Goal: Task Accomplishment & Management: Manage account settings

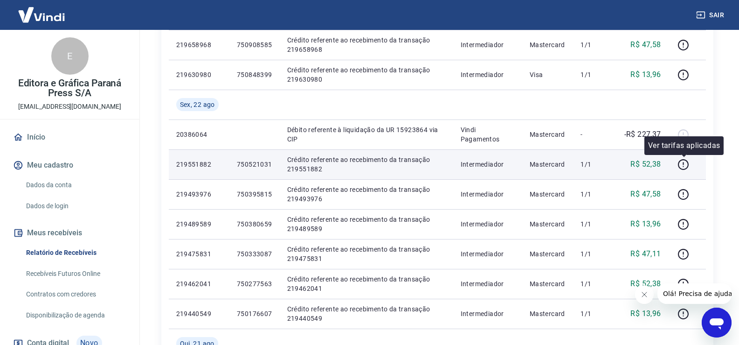
scroll to position [327, 0]
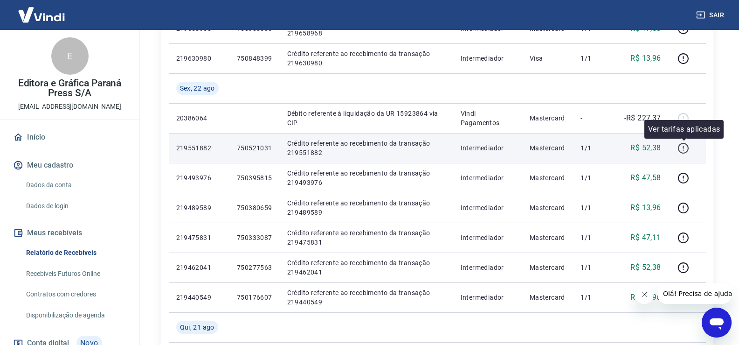
click at [687, 147] on icon "button" at bounding box center [684, 148] width 12 height 12
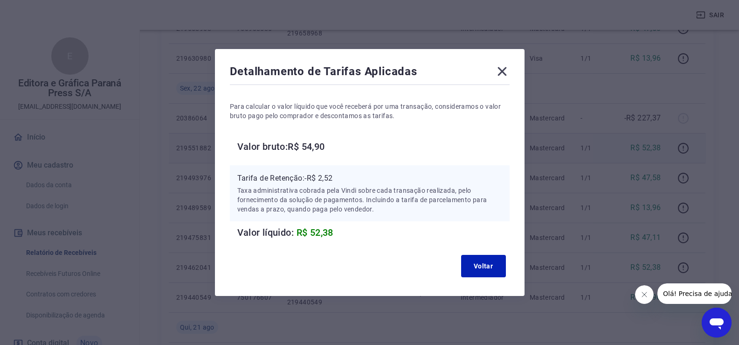
click at [508, 64] on icon at bounding box center [502, 71] width 15 height 15
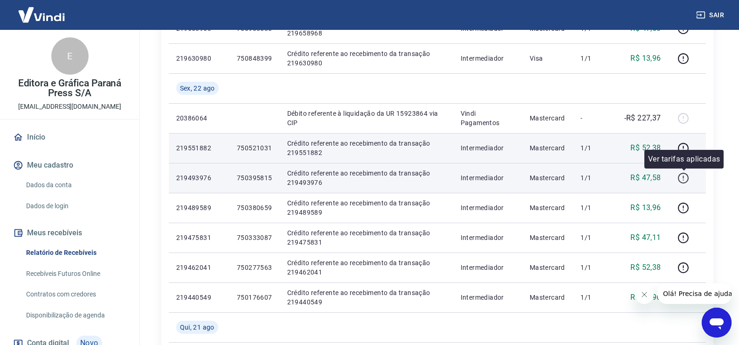
click at [682, 176] on icon "button" at bounding box center [684, 178] width 12 height 12
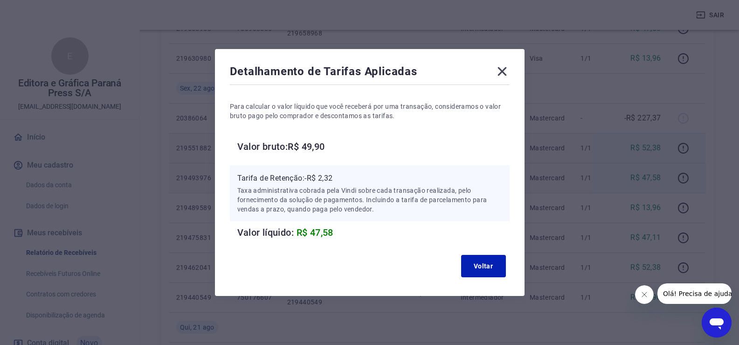
click at [508, 72] on icon at bounding box center [502, 71] width 15 height 15
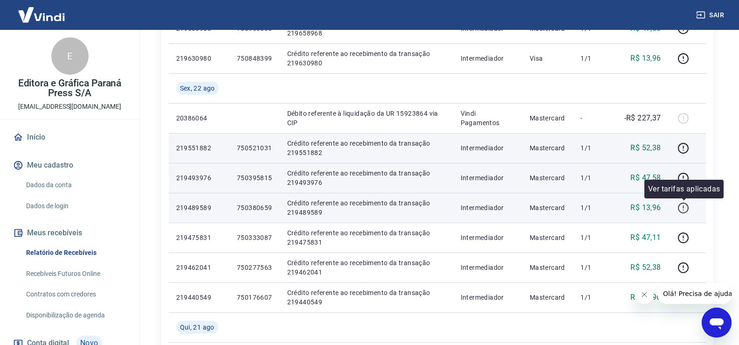
click at [685, 210] on icon "button" at bounding box center [684, 208] width 12 height 12
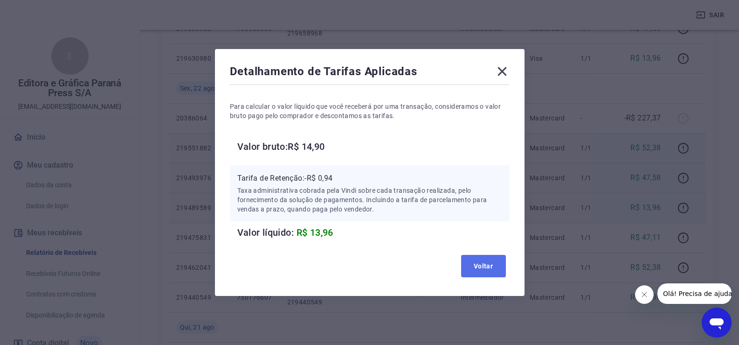
click at [490, 271] on button "Voltar" at bounding box center [483, 266] width 45 height 22
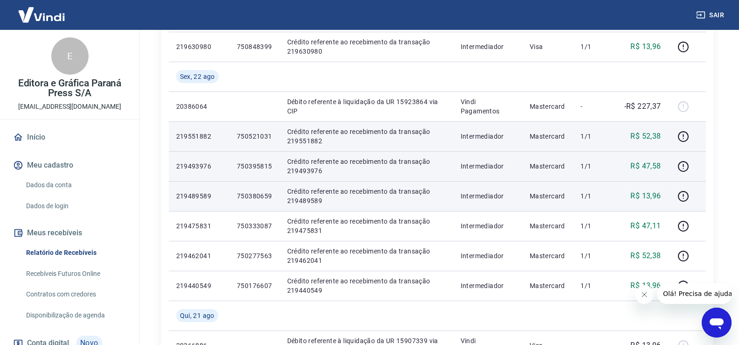
scroll to position [373, 0]
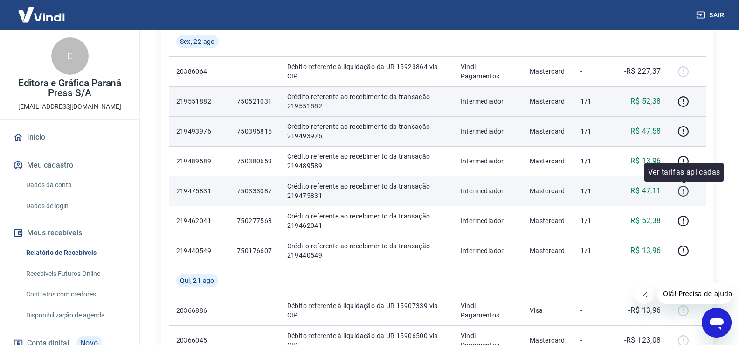
click at [684, 193] on icon "button" at bounding box center [684, 191] width 12 height 12
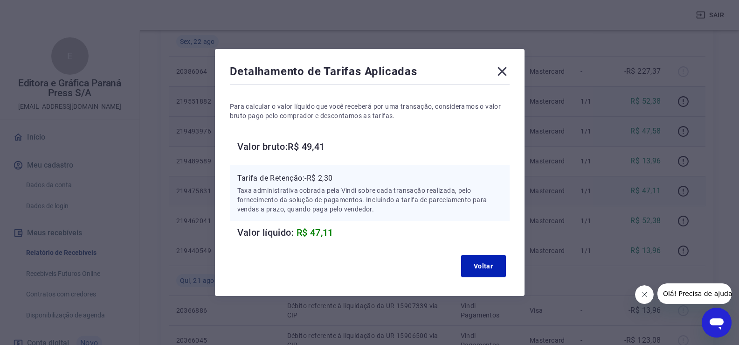
click at [504, 72] on icon at bounding box center [502, 71] width 15 height 15
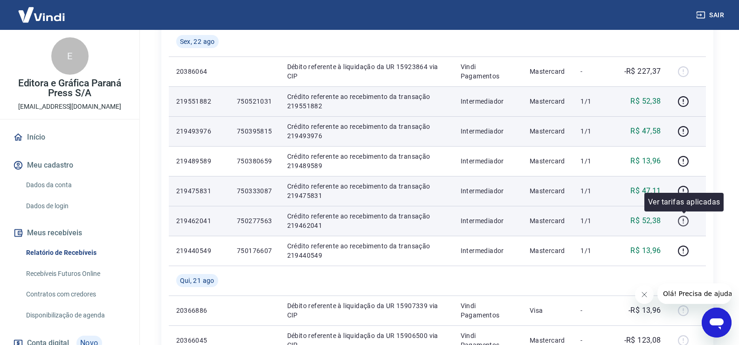
click at [685, 219] on icon "button" at bounding box center [684, 221] width 12 height 12
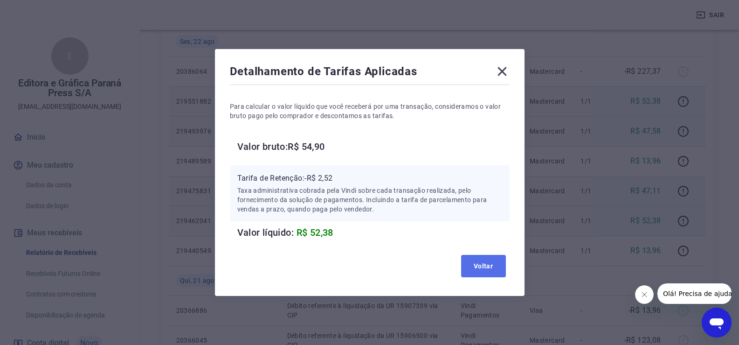
click at [487, 272] on button "Voltar" at bounding box center [483, 266] width 45 height 22
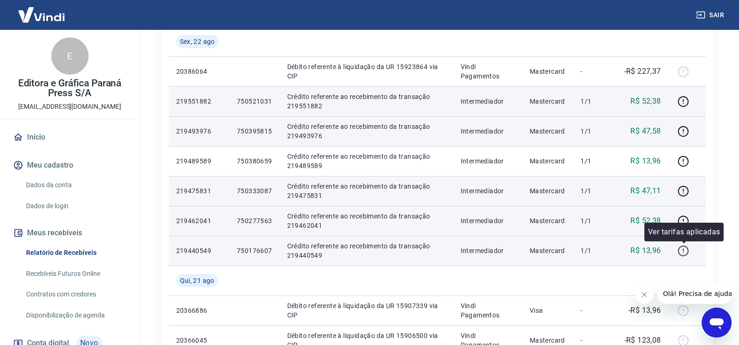
click at [686, 251] on icon "button" at bounding box center [684, 251] width 12 height 12
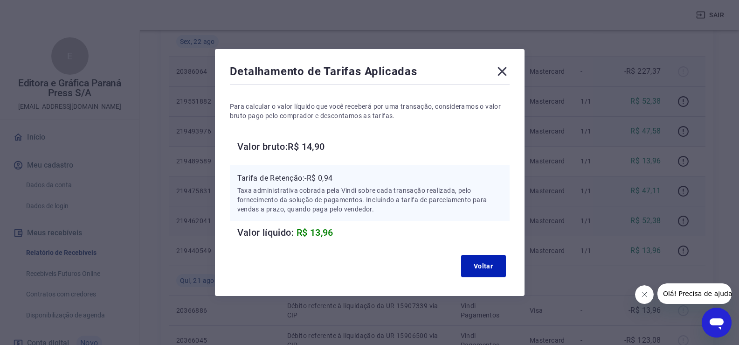
click at [509, 71] on icon at bounding box center [502, 71] width 15 height 15
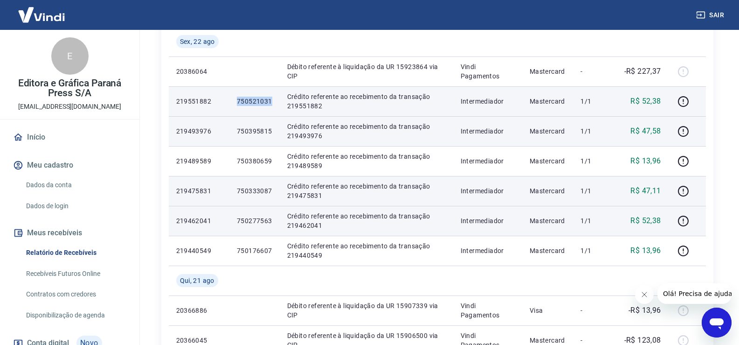
drag, startPoint x: 237, startPoint y: 102, endPoint x: 271, endPoint y: 101, distance: 34.5
click at [271, 101] on td "750521031" at bounding box center [255, 101] width 50 height 30
copy p "750521031"
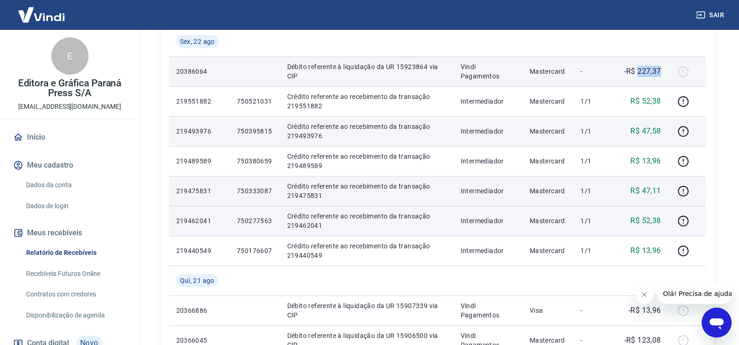
drag, startPoint x: 639, startPoint y: 71, endPoint x: 662, endPoint y: 71, distance: 22.9
click at [662, 71] on p "-R$ 227,37" at bounding box center [643, 71] width 37 height 11
copy p "227,37"
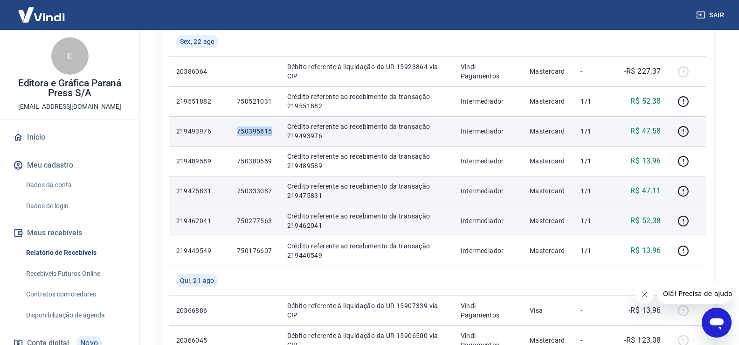
drag, startPoint x: 237, startPoint y: 132, endPoint x: 271, endPoint y: 133, distance: 33.6
click at [271, 133] on p "750395815" at bounding box center [254, 130] width 35 height 9
copy p "750395815"
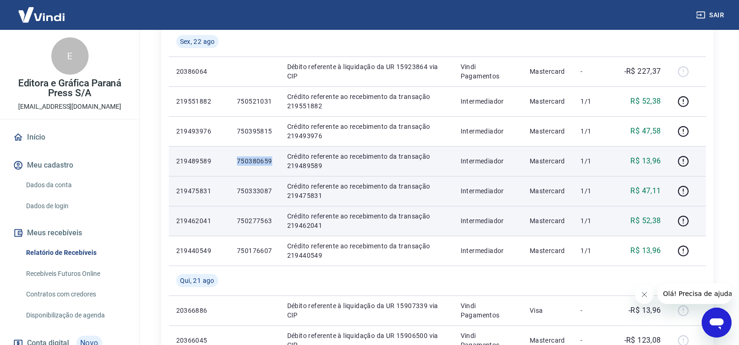
drag, startPoint x: 237, startPoint y: 159, endPoint x: 271, endPoint y: 164, distance: 33.9
click at [271, 164] on p "750380659" at bounding box center [254, 160] width 35 height 9
copy p "750380659"
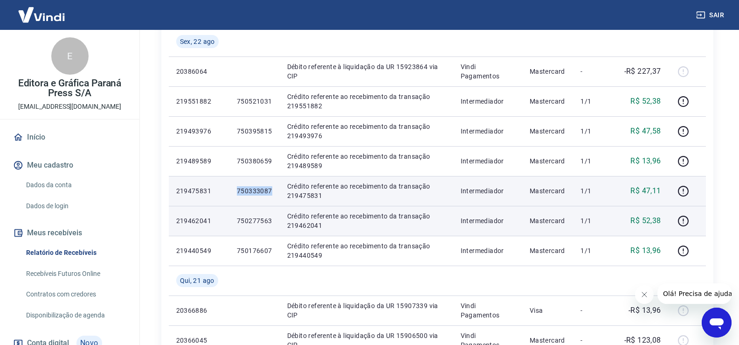
drag, startPoint x: 239, startPoint y: 190, endPoint x: 273, endPoint y: 189, distance: 34.6
click at [273, 189] on td "750333087" at bounding box center [255, 191] width 50 height 30
copy p "750333087"
click at [683, 195] on icon "button" at bounding box center [684, 191] width 12 height 12
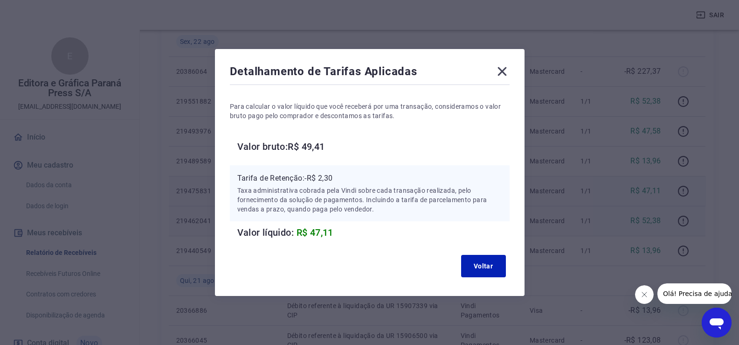
click at [501, 70] on icon at bounding box center [502, 71] width 15 height 15
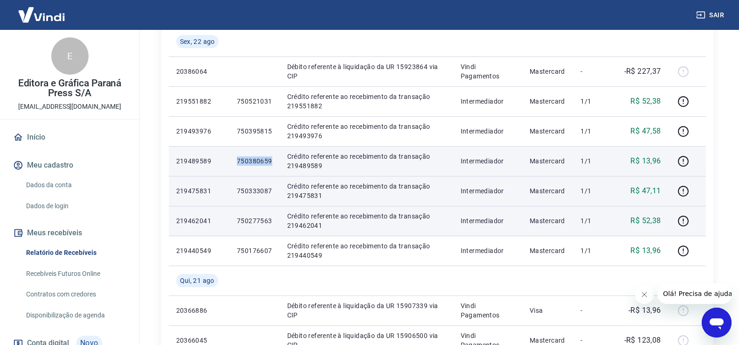
drag, startPoint x: 238, startPoint y: 160, endPoint x: 272, endPoint y: 160, distance: 33.6
click at [272, 160] on p "750380659" at bounding box center [254, 160] width 35 height 9
copy p "750380659"
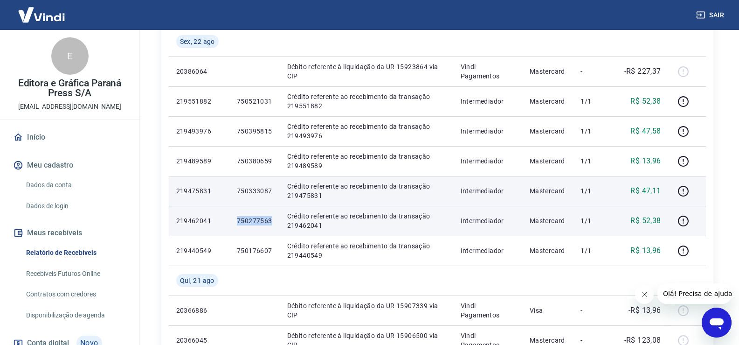
drag, startPoint x: 235, startPoint y: 221, endPoint x: 272, endPoint y: 221, distance: 36.9
click at [272, 221] on td "750277563" at bounding box center [255, 221] width 50 height 30
copy p "750277563"
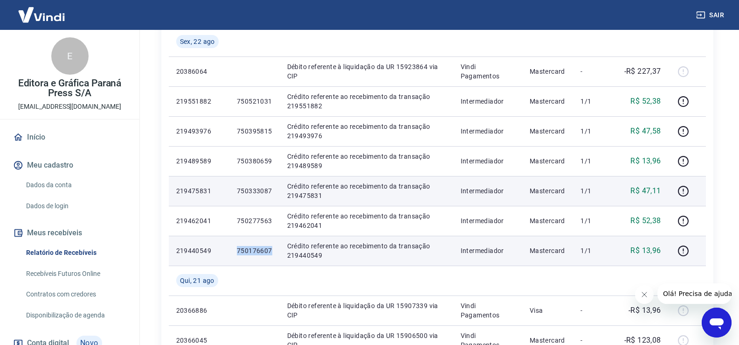
drag, startPoint x: 237, startPoint y: 250, endPoint x: 270, endPoint y: 254, distance: 33.4
click at [270, 254] on p "750176607" at bounding box center [254, 250] width 35 height 9
copy p "750176607"
